Goal: Information Seeking & Learning: Learn about a topic

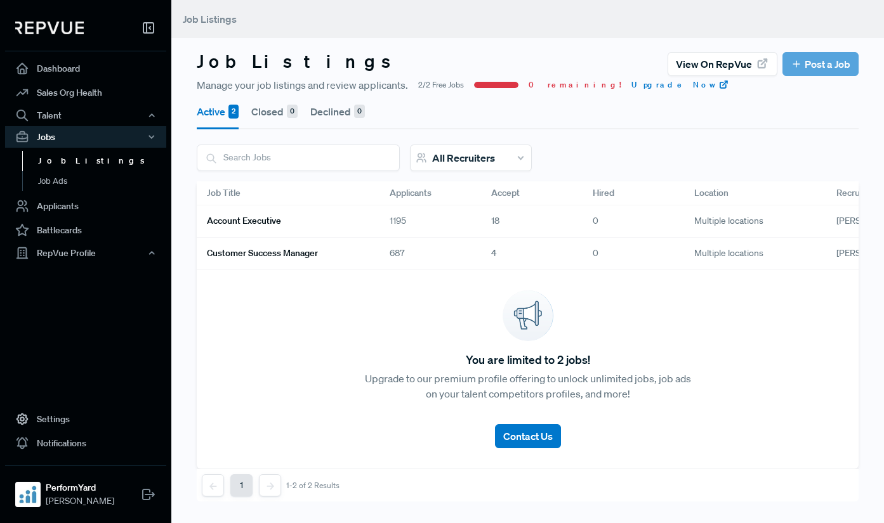
click at [340, 232] on div "Account Executive" at bounding box center [288, 222] width 183 height 32
click at [338, 219] on link "Account Executive" at bounding box center [283, 222] width 152 height 22
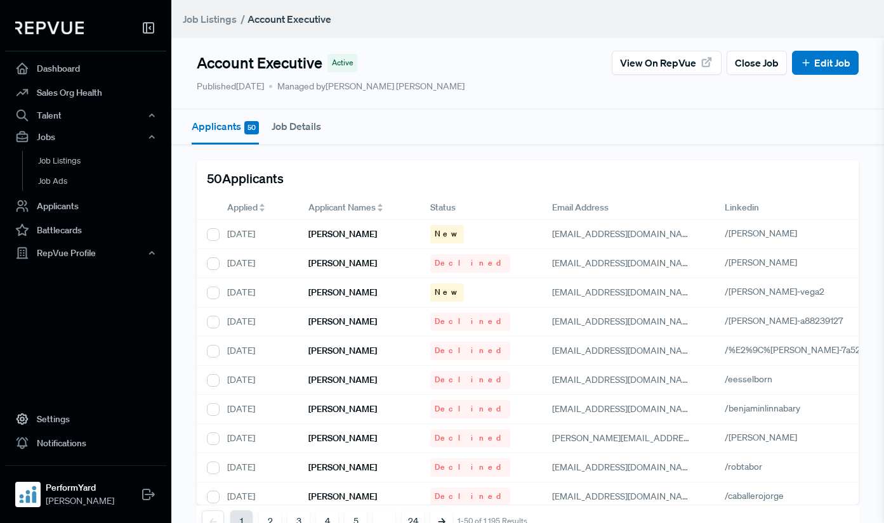
click at [236, 209] on span "Applied" at bounding box center [242, 207] width 30 height 13
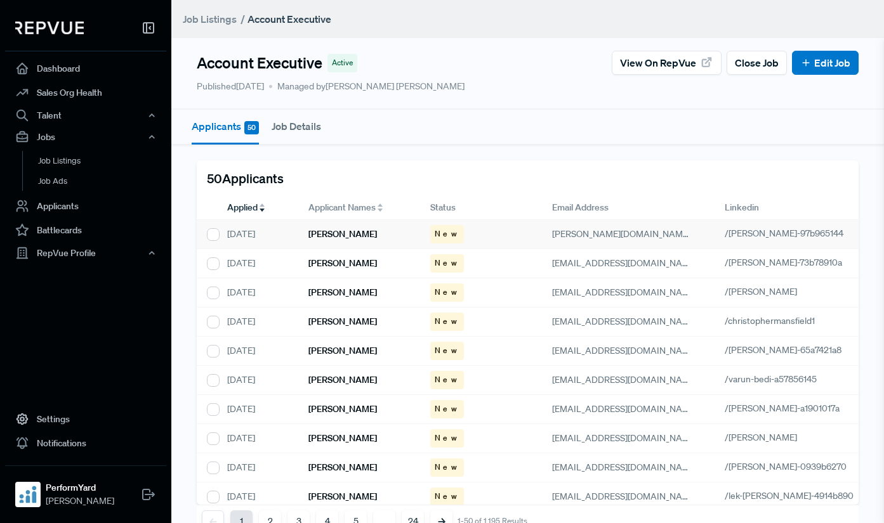
click at [357, 235] on div "[PERSON_NAME]" at bounding box center [359, 234] width 122 height 29
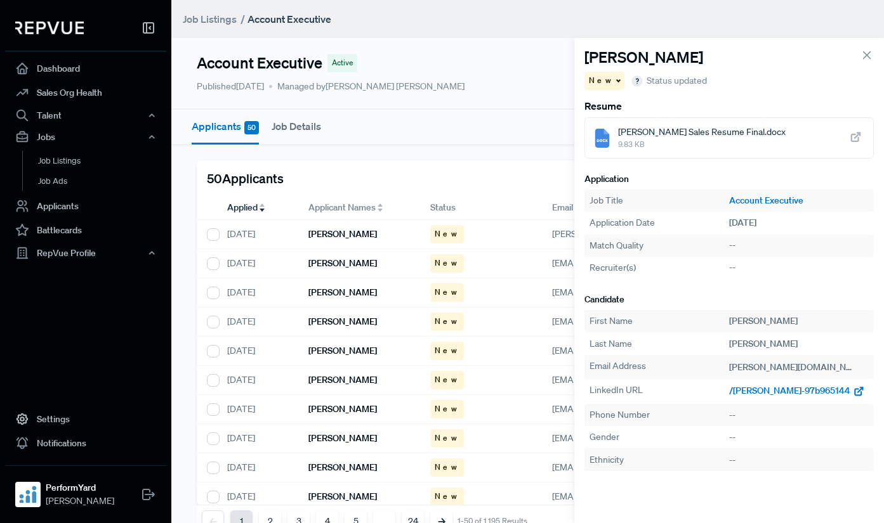
click at [750, 386] on span "/[PERSON_NAME]-97b965144" at bounding box center [789, 390] width 121 height 11
click at [335, 256] on div "[PERSON_NAME]" at bounding box center [359, 263] width 122 height 29
click at [769, 393] on span "/[PERSON_NAME]-73b78910a" at bounding box center [788, 390] width 119 height 11
click at [338, 292] on h6 "[PERSON_NAME]" at bounding box center [342, 292] width 69 height 11
click at [758, 391] on span "/[PERSON_NAME]" at bounding box center [765, 390] width 72 height 11
